Goal: Information Seeking & Learning: Learn about a topic

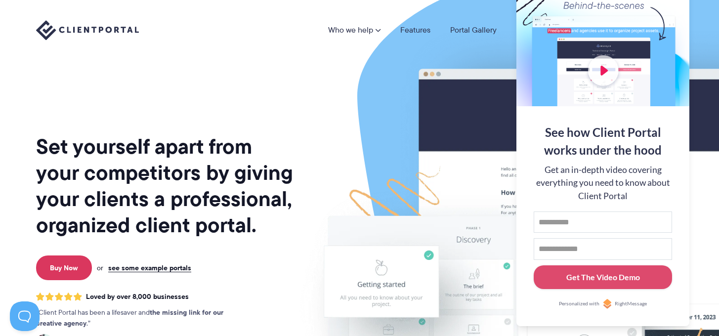
click at [490, 140] on img at bounding box center [559, 245] width 554 height 474
click at [573, 33] on div at bounding box center [603, 42] width 173 height 129
click at [706, 11] on button at bounding box center [707, 12] width 12 height 12
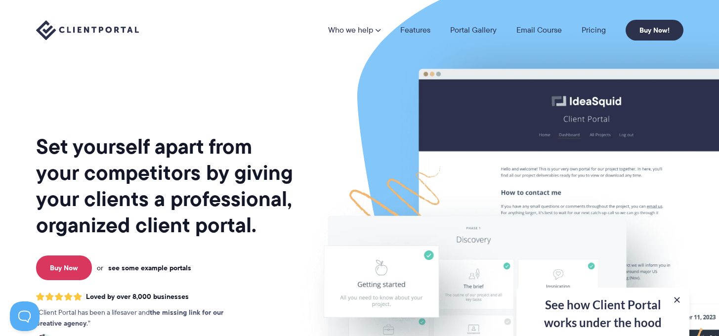
click at [131, 269] on link "see some example portals" at bounding box center [149, 268] width 83 height 9
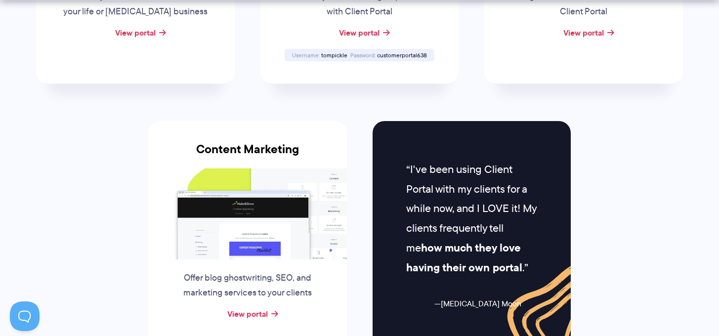
scroll to position [964, 0]
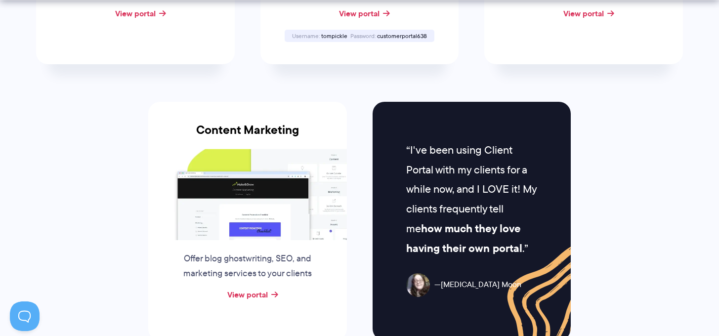
click at [240, 201] on img at bounding box center [247, 194] width 199 height 91
click at [246, 289] on link "View portal" at bounding box center [247, 295] width 41 height 12
